Goal: Find specific page/section

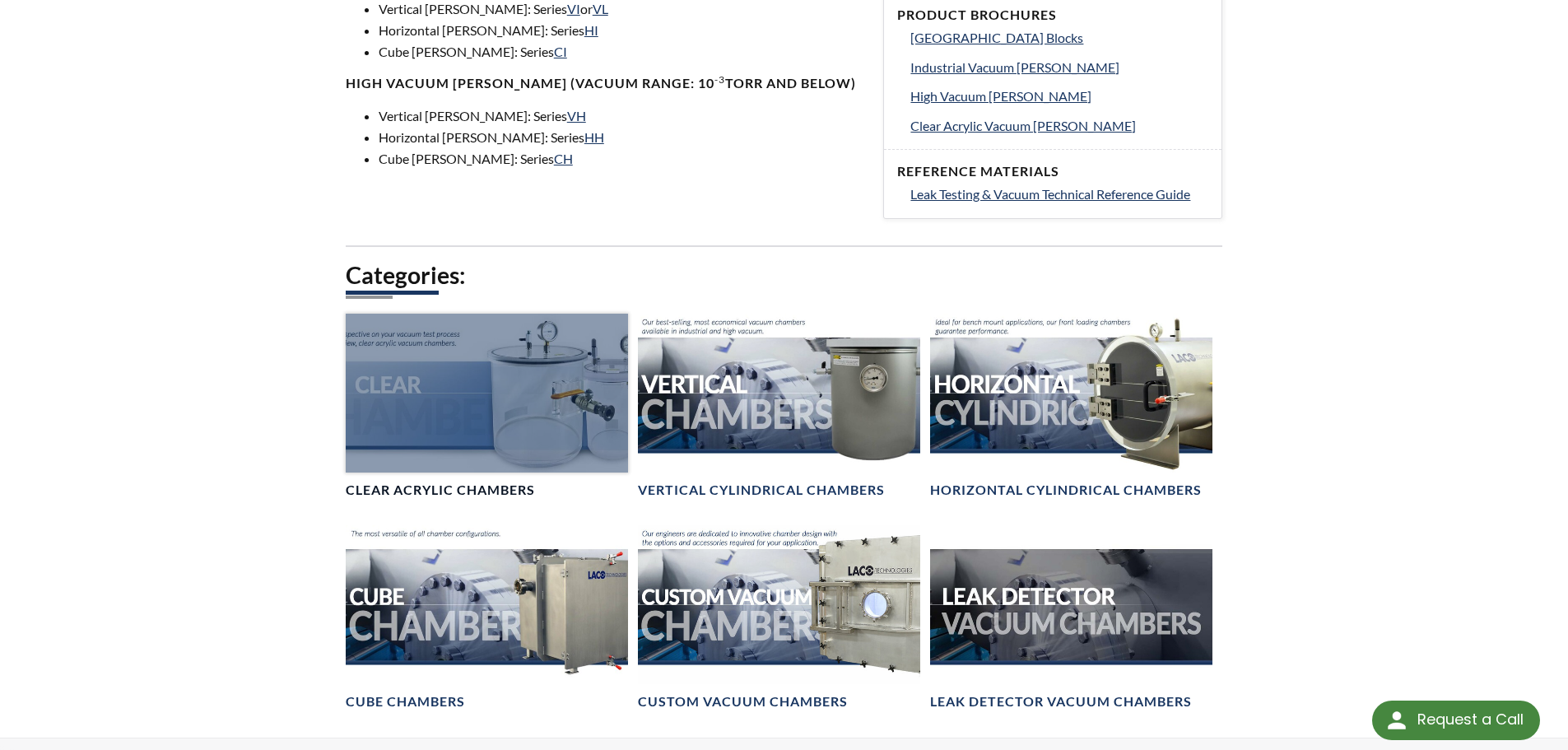
scroll to position [741, 0]
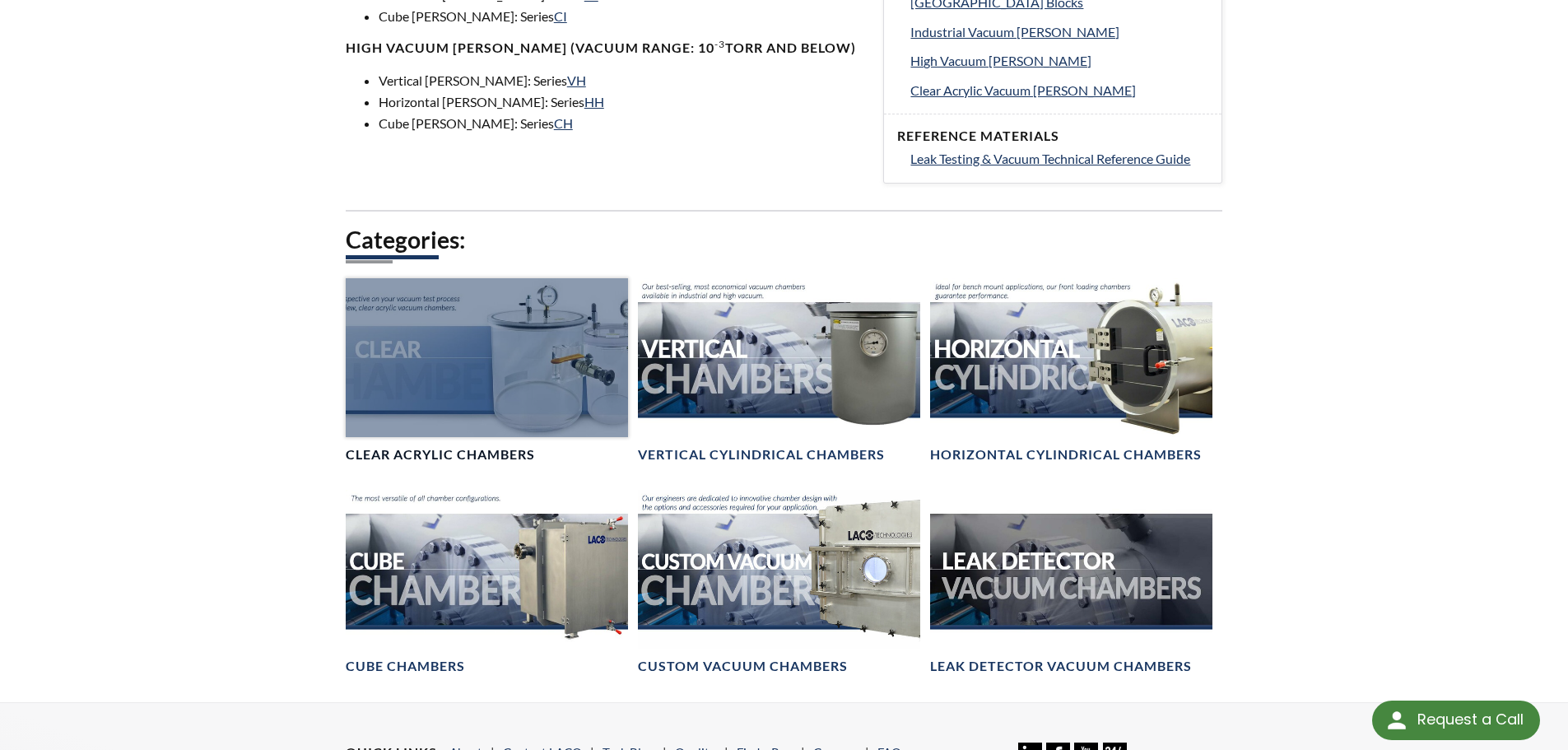
click at [497, 357] on div at bounding box center [487, 357] width 282 height 159
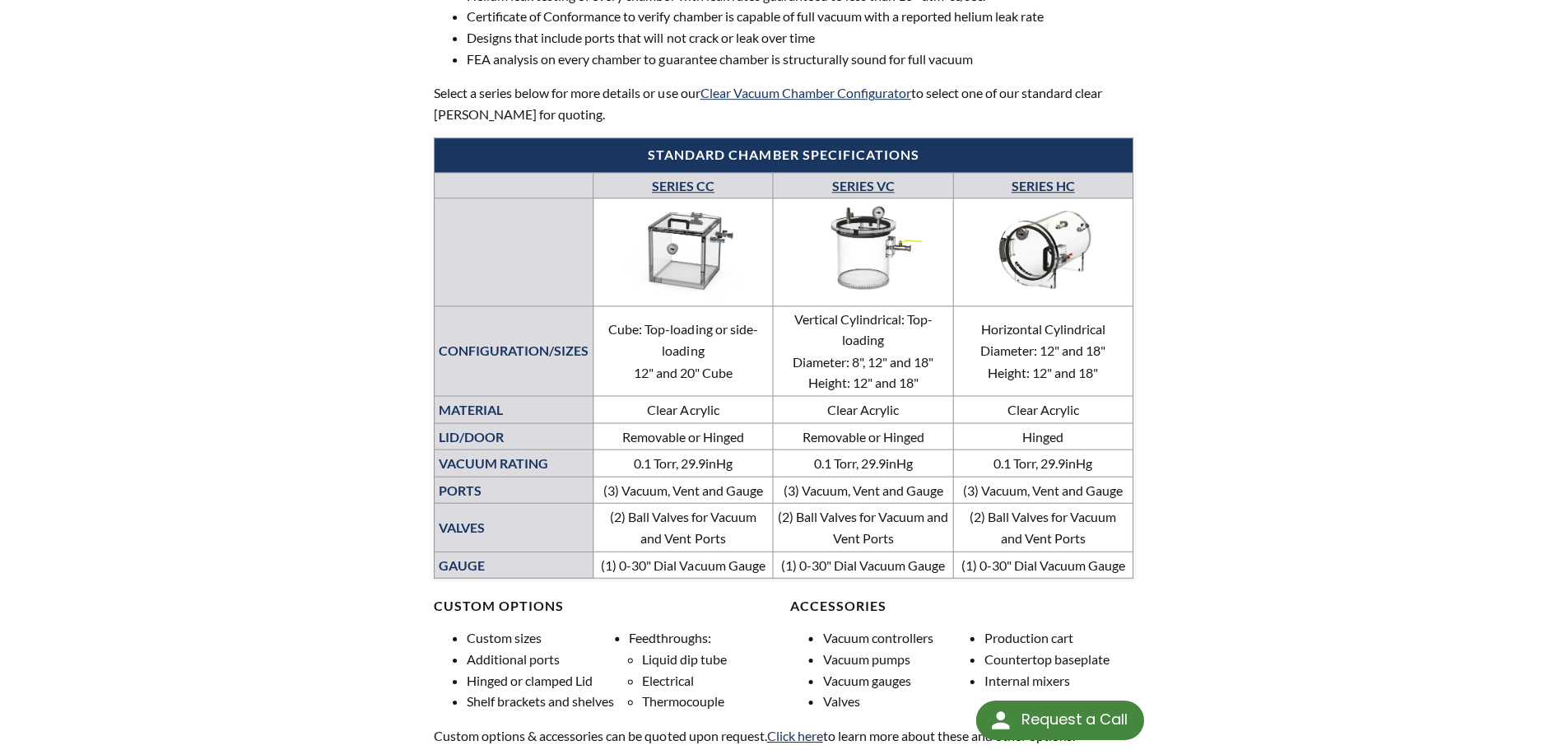
scroll to position [655, 0]
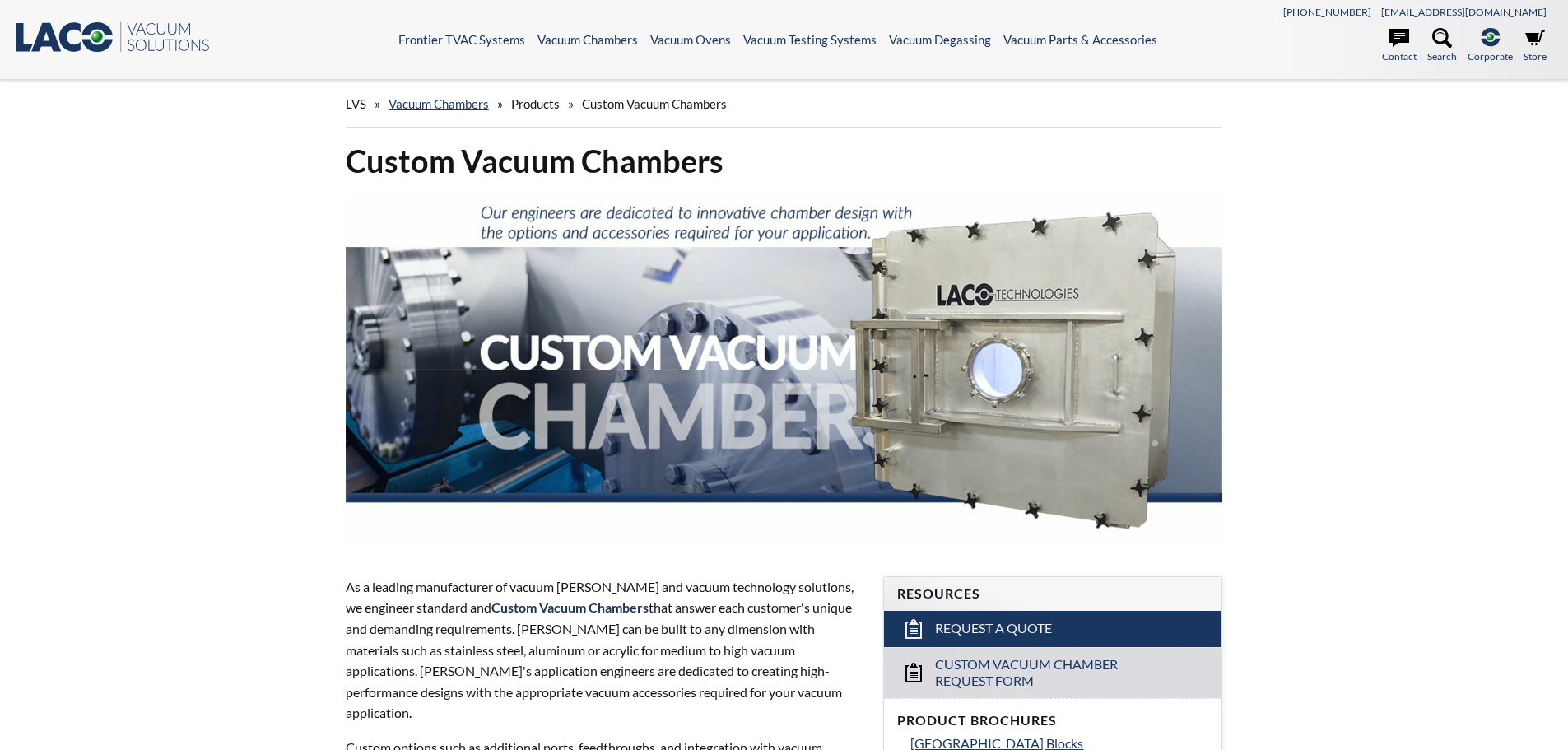
select select "Language Translate Widget"
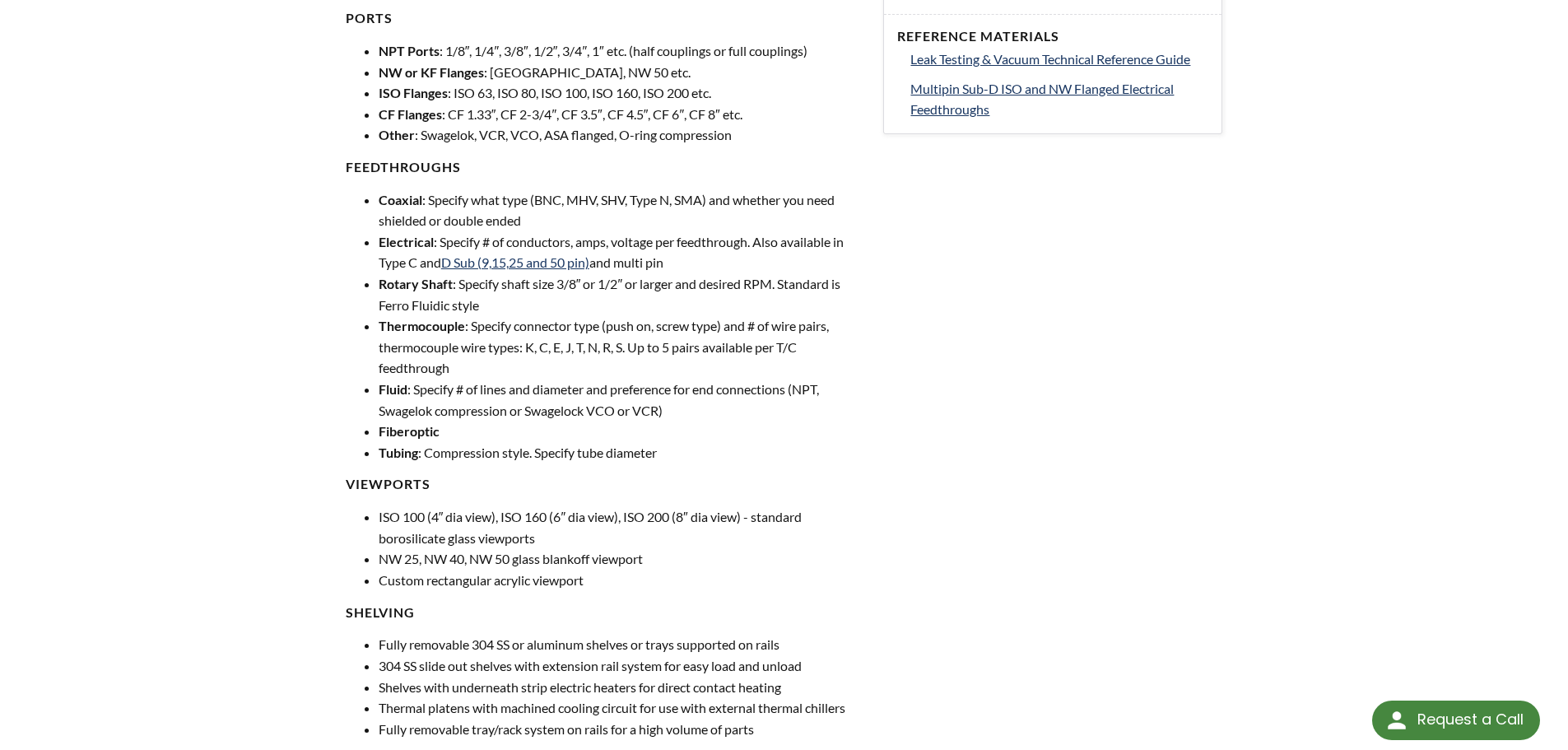
scroll to position [987, 0]
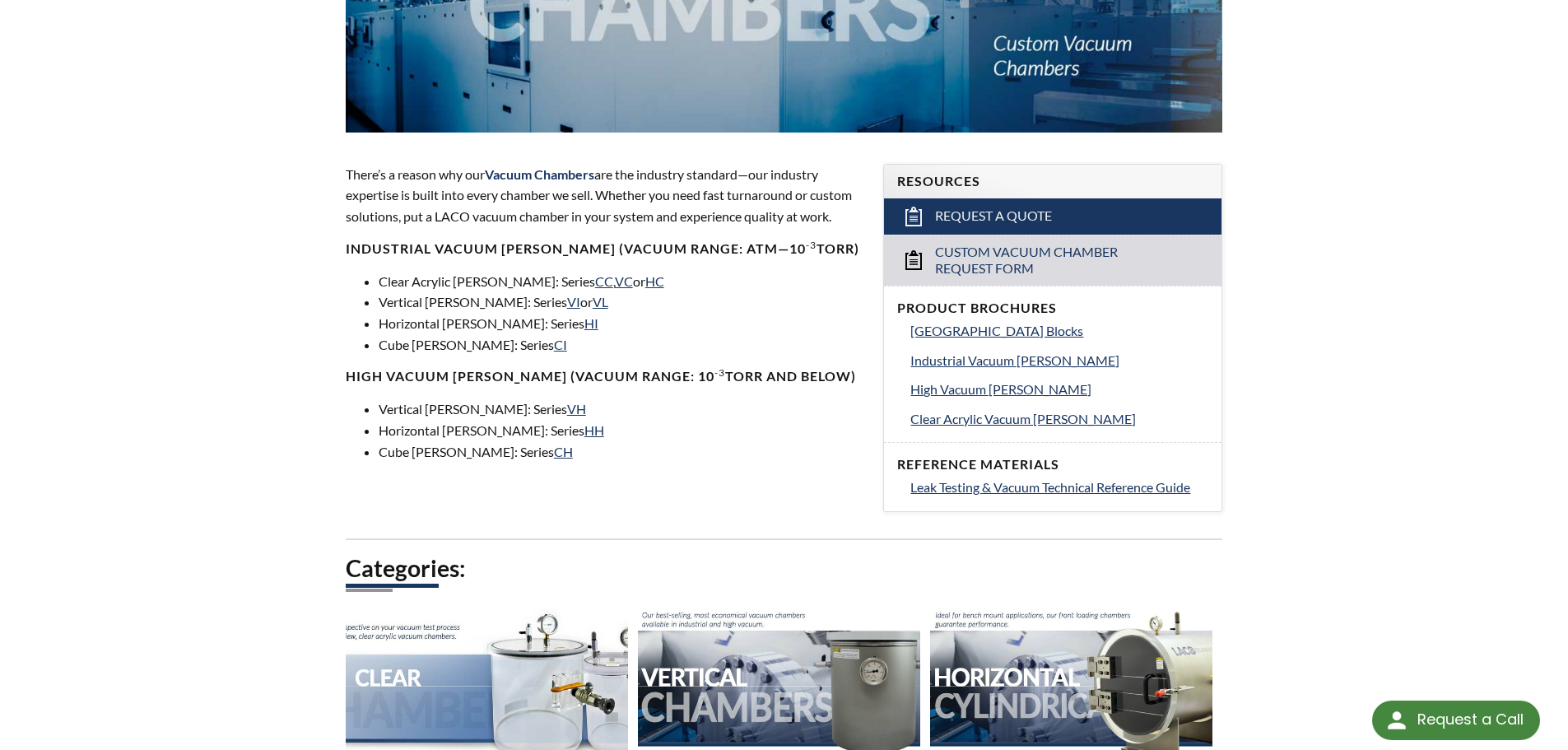
scroll to position [823, 0]
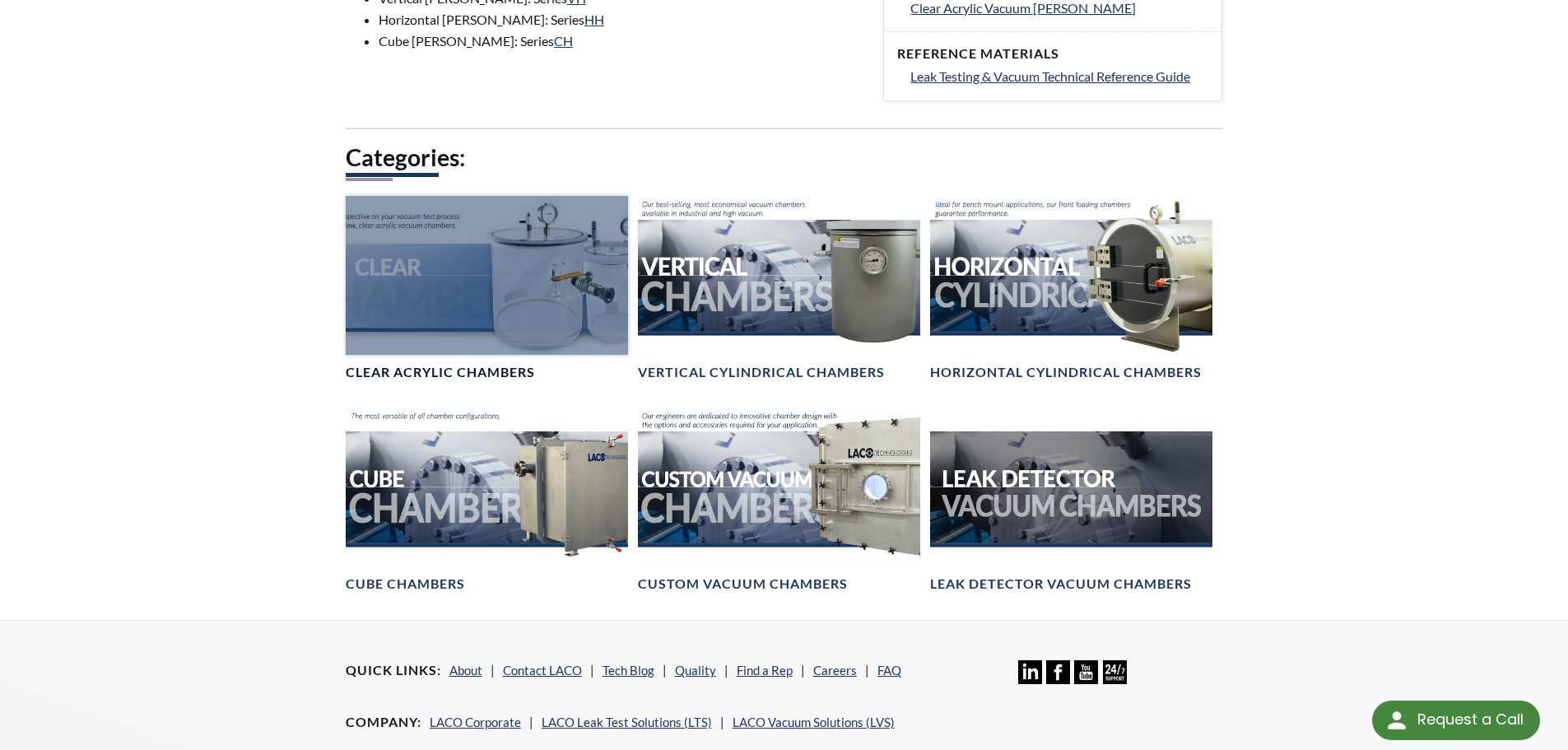
click at [515, 316] on div at bounding box center [487, 274] width 282 height 159
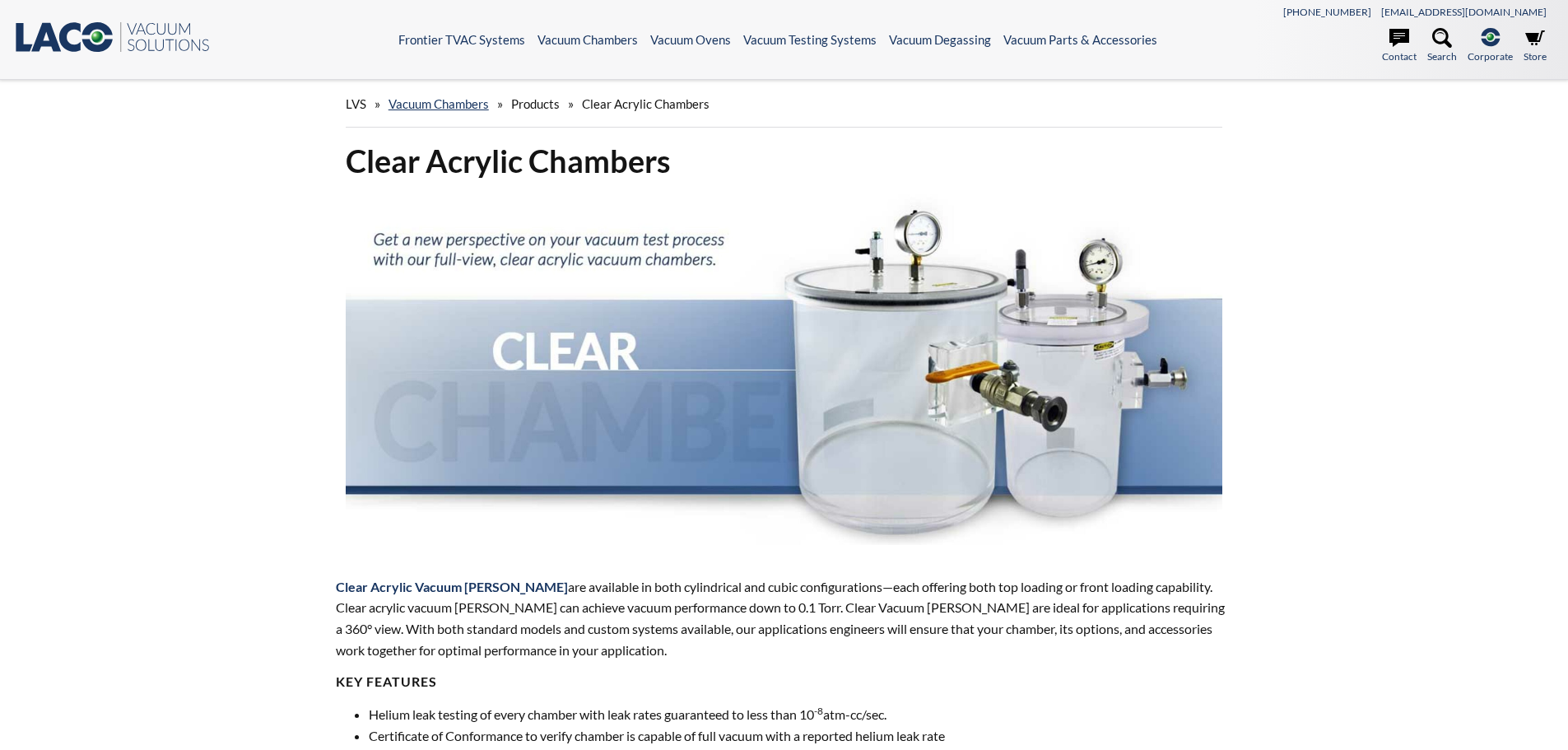
select select "Language Translate Widget"
